Goal: Transaction & Acquisition: Download file/media

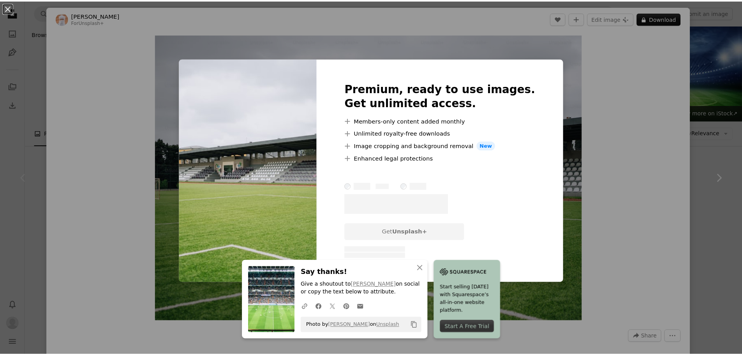
scroll to position [78, 0]
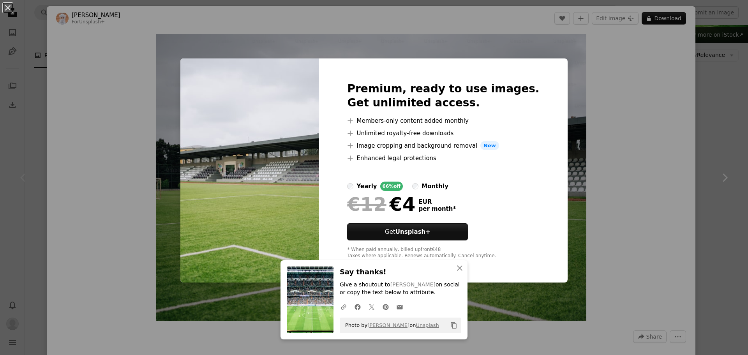
click at [710, 81] on div "An X shape An X shape Close Say thanks! Give a shoutout to Vienna [PERSON_NAME]…" at bounding box center [374, 177] width 748 height 355
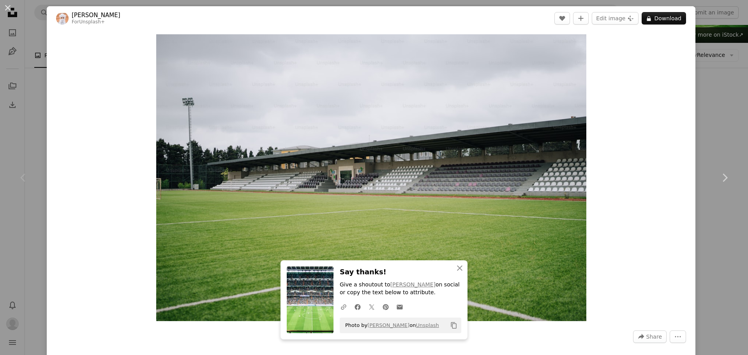
click at [705, 85] on div "An X shape Chevron left Chevron right An X shape Close Say thanks! Give a shout…" at bounding box center [374, 177] width 748 height 355
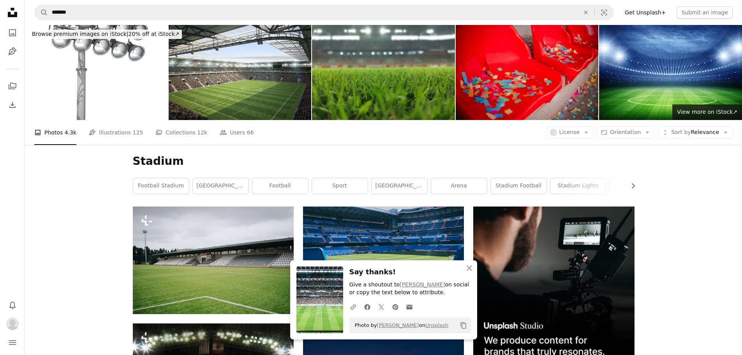
click at [576, 123] on div "A photo Photos 4.3k Pen Tool Illustrations 125 A stack of folders Collections 1…" at bounding box center [383, 132] width 699 height 25
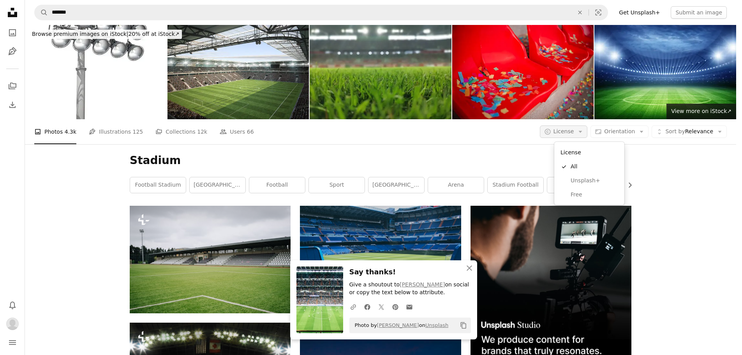
click at [575, 127] on button "A copyright icon © License Arrow down" at bounding box center [564, 131] width 48 height 12
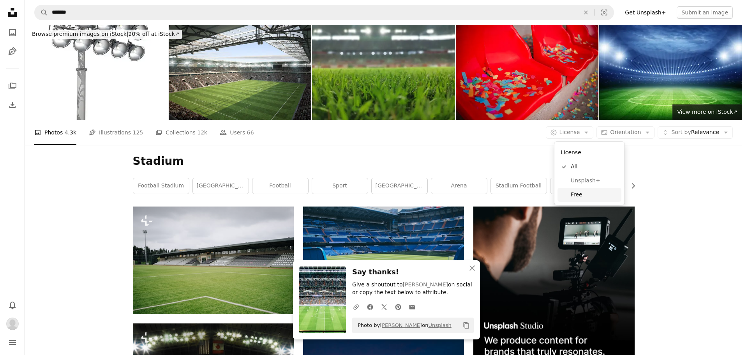
click at [576, 189] on link "Free" at bounding box center [590, 195] width 64 height 14
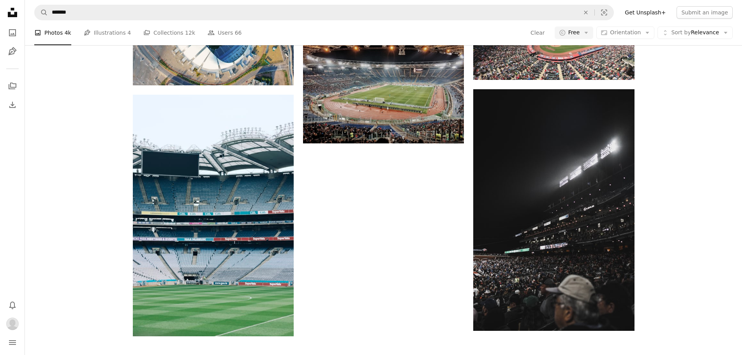
scroll to position [1091, 0]
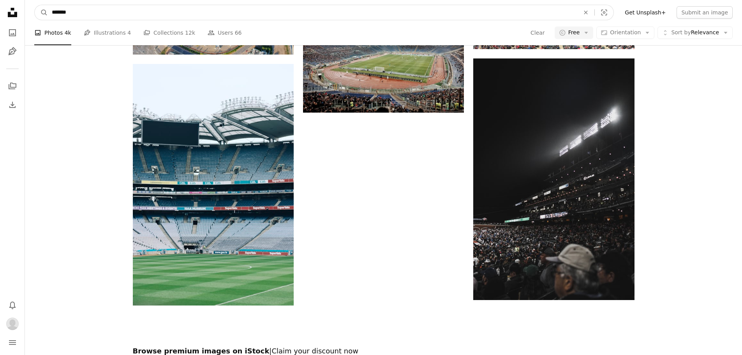
click at [51, 12] on input "*******" at bounding box center [313, 12] width 530 height 15
type input "**********"
click button "A magnifying glass" at bounding box center [41, 12] width 13 height 15
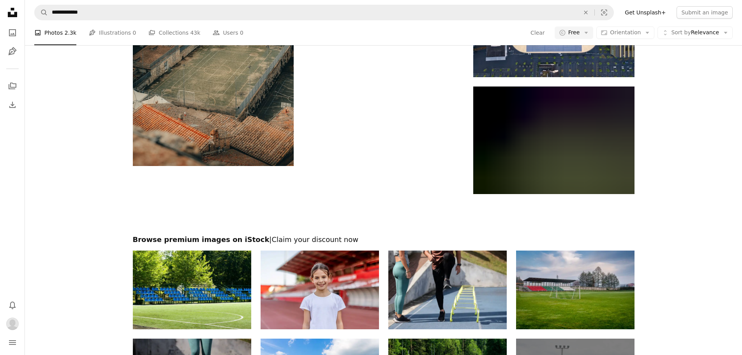
scroll to position [1260, 0]
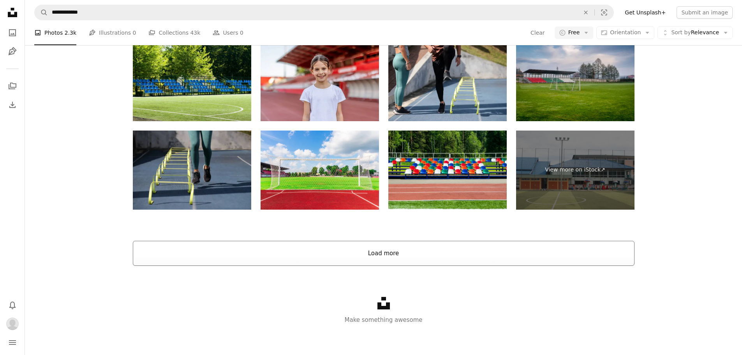
click at [323, 255] on button "Load more" at bounding box center [384, 253] width 502 height 25
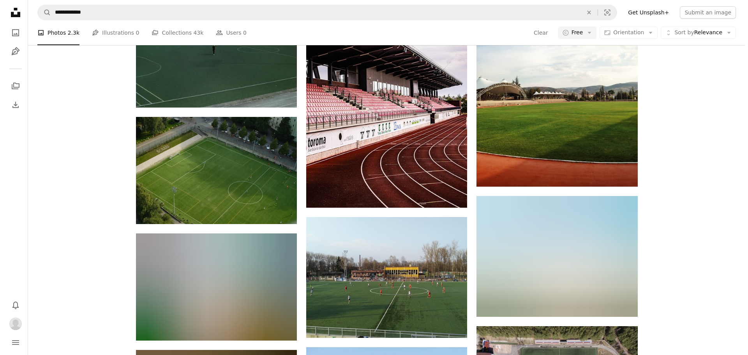
scroll to position [2408, 0]
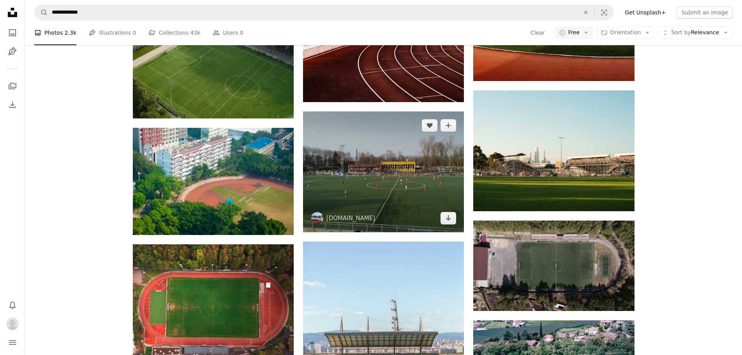
click at [397, 174] on img at bounding box center [383, 171] width 161 height 121
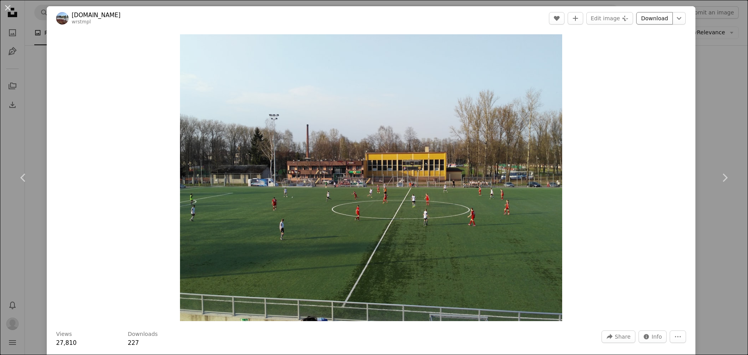
click at [650, 21] on link "Download" at bounding box center [654, 18] width 37 height 12
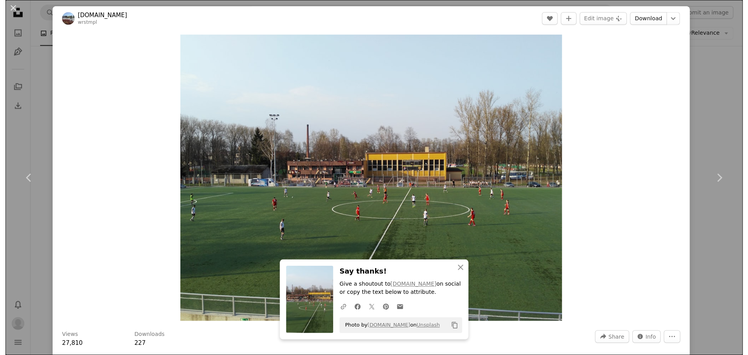
scroll to position [2408, 0]
